Goal: Transaction & Acquisition: Purchase product/service

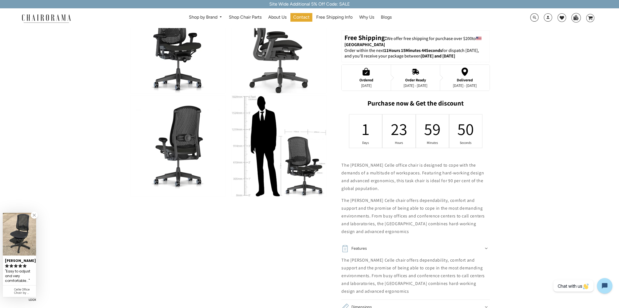
scroll to position [194, 0]
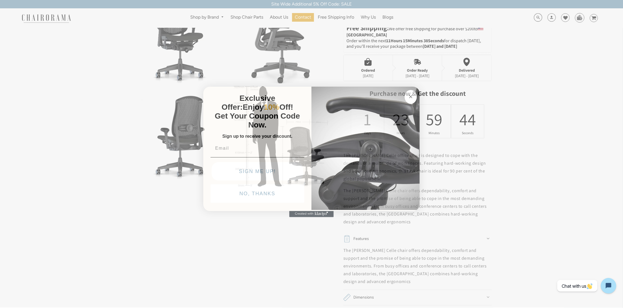
click at [252, 151] on input "Email" at bounding box center [258, 148] width 94 height 11
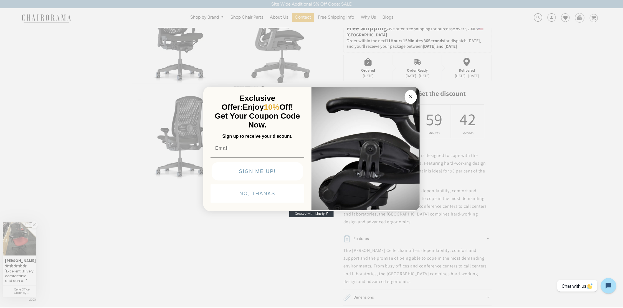
type input "adam.packer@outlook.com"
click at [256, 171] on button "SIGN ME UP!" at bounding box center [258, 171] width 92 height 18
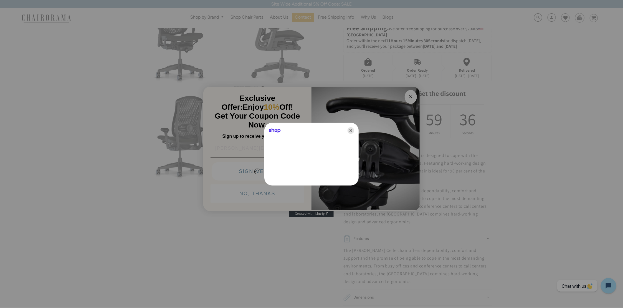
click at [351, 129] on icon "Close" at bounding box center [351, 130] width 7 height 7
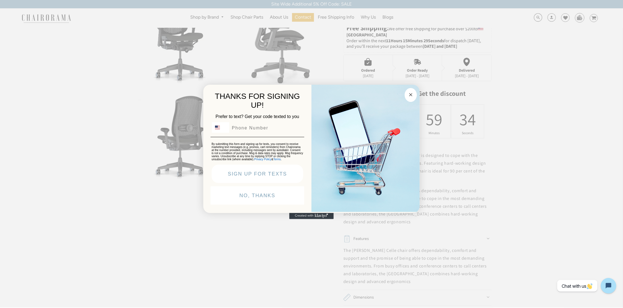
click at [413, 94] on circle "Close dialog" at bounding box center [411, 94] width 6 height 6
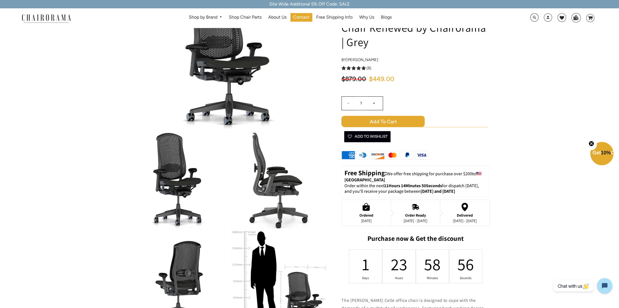
scroll to position [0, 0]
